Goal: Transaction & Acquisition: Purchase product/service

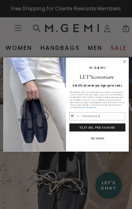
click at [126, 64] on icon "Close dialog" at bounding box center [125, 62] width 6 height 6
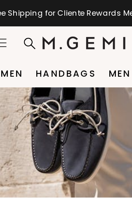
scroll to position [97, 0]
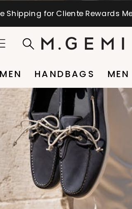
click at [53, 89] on div "Just In From Italy SHOP NOW" at bounding box center [66, 49] width 132 height 179
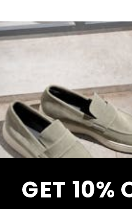
scroll to position [156, 0]
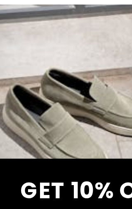
click at [13, 129] on img "2 / 4" at bounding box center [42, 165] width 58 height 72
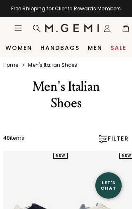
click at [79, 128] on div at bounding box center [65, 123] width 125 height 10
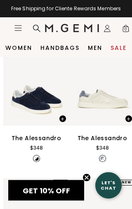
scroll to position [114, 0]
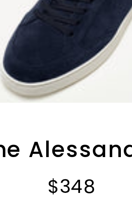
click at [27, 38] on div "NEW NEW NEW NEW NEW NEW NEW NEW NEW" at bounding box center [36, 84] width 66 height 92
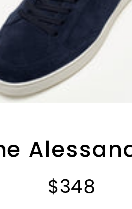
scroll to position [58, 0]
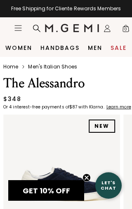
click at [71, 122] on img at bounding box center [61, 173] width 117 height 117
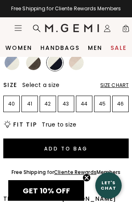
scroll to position [199, 0]
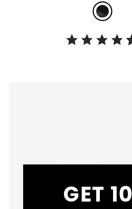
scroll to position [150, 0]
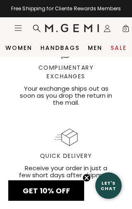
scroll to position [1558, 0]
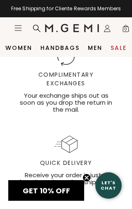
click at [96, 51] on link "Men" at bounding box center [95, 48] width 14 height 7
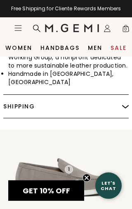
scroll to position [524, 0]
click at [97, 45] on link "Men" at bounding box center [95, 48] width 14 height 7
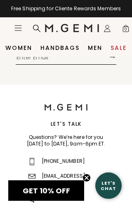
scroll to position [931, 0]
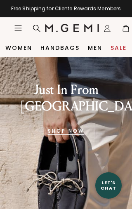
click at [98, 45] on link "Men" at bounding box center [95, 48] width 14 height 7
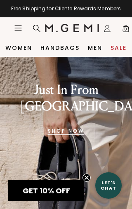
click at [94, 47] on link "Men" at bounding box center [95, 48] width 14 height 7
click at [94, 50] on link "Men" at bounding box center [95, 48] width 14 height 7
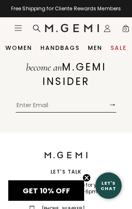
scroll to position [884, 0]
click at [94, 51] on link "Men" at bounding box center [95, 48] width 14 height 7
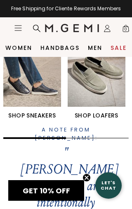
scroll to position [250, 0]
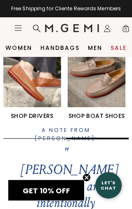
click at [39, 84] on img "3 / 4" at bounding box center [32, 71] width 58 height 72
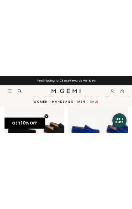
scroll to position [1113, 0]
